Goal: Information Seeking & Learning: Compare options

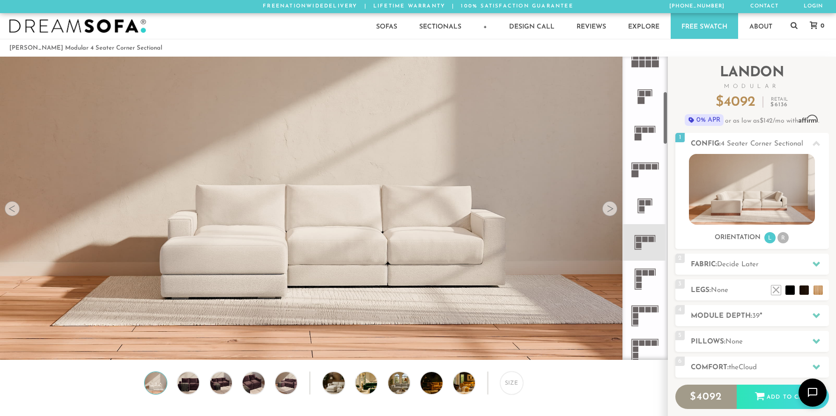
scroll to position [204, 0]
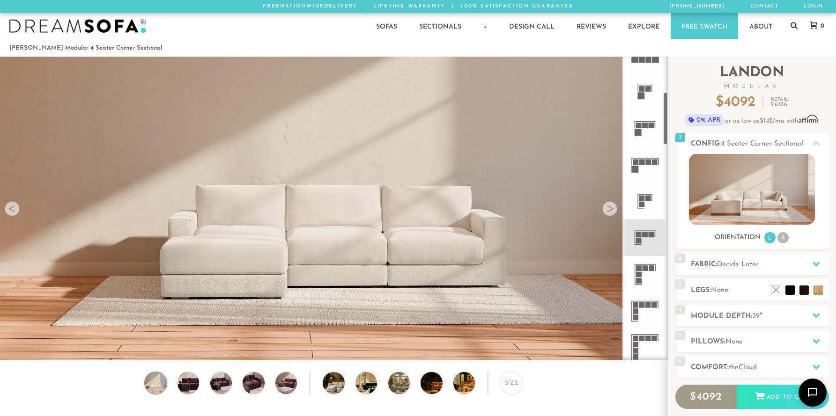
click at [645, 239] on icon at bounding box center [645, 238] width 37 height 37
click at [638, 229] on icon at bounding box center [645, 238] width 37 height 37
click at [636, 241] on icon at bounding box center [645, 238] width 37 height 37
click at [637, 241] on rect at bounding box center [639, 241] width 6 height 6
click at [638, 240] on rect at bounding box center [639, 241] width 6 height 6
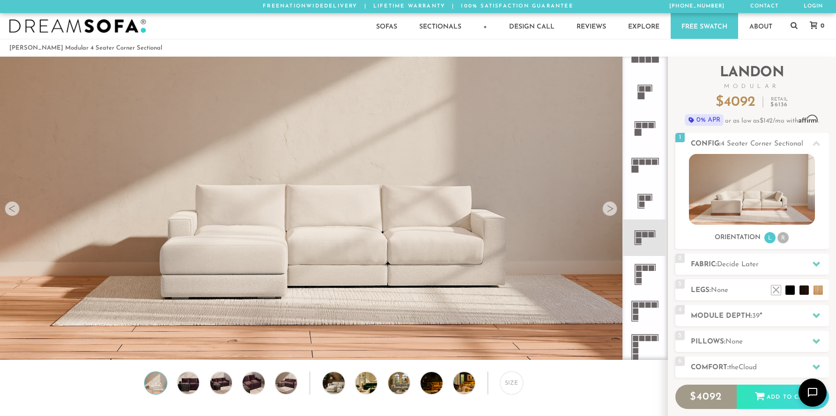
click at [638, 240] on rect at bounding box center [639, 241] width 6 height 6
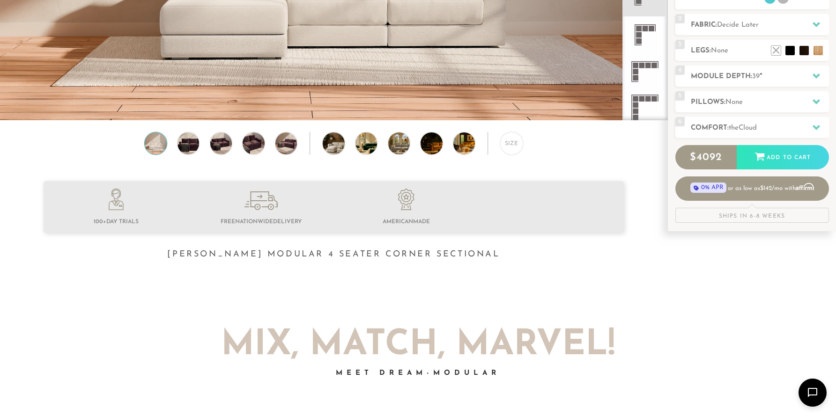
scroll to position [0, 0]
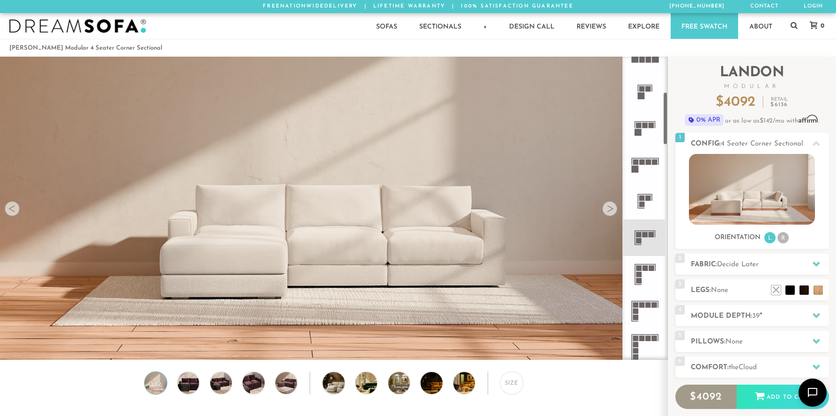
click at [649, 236] on rect at bounding box center [652, 235] width 6 height 6
click at [650, 235] on rect at bounding box center [652, 235] width 6 height 6
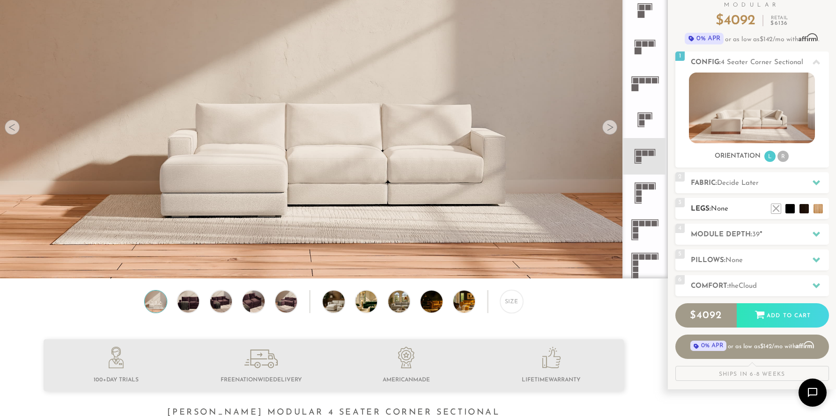
scroll to position [52, 0]
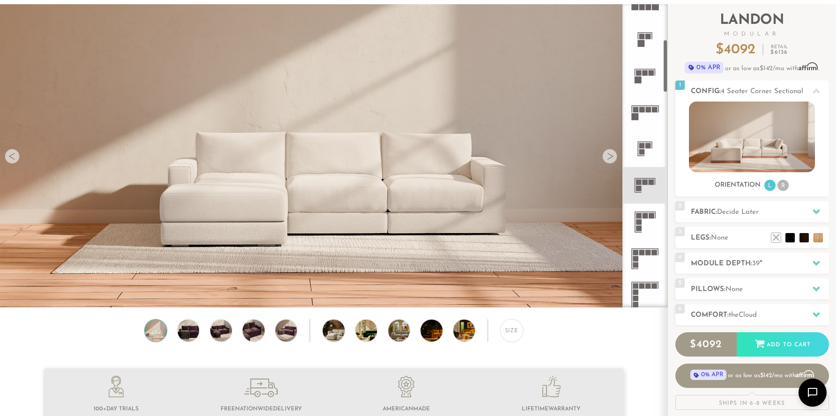
click at [645, 151] on icon at bounding box center [645, 149] width 37 height 37
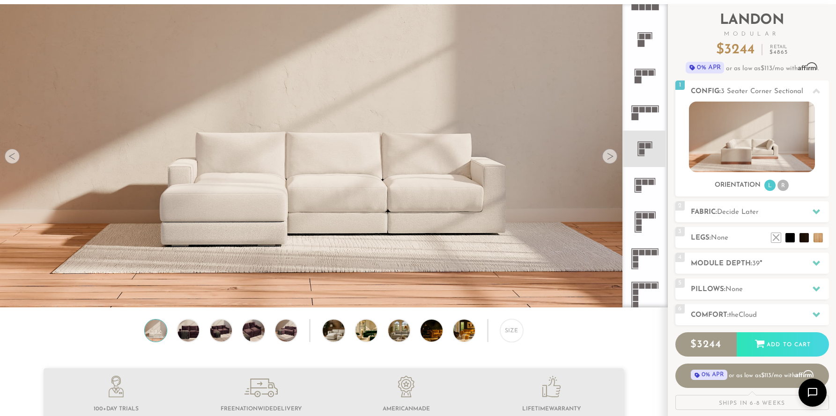
click at [644, 186] on icon at bounding box center [645, 185] width 37 height 37
